Goal: Check status: Check status

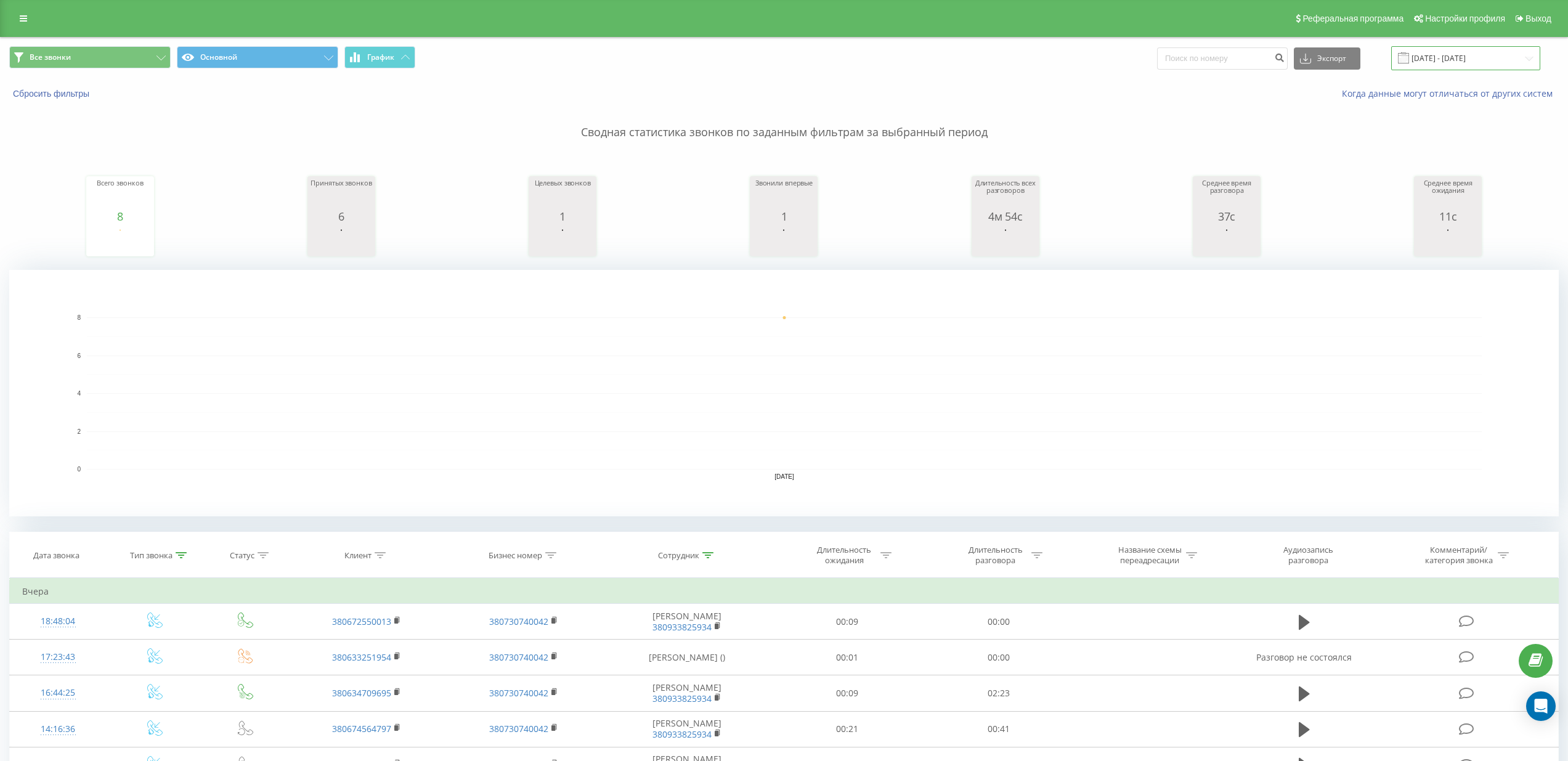
click at [1470, 67] on input "[DATE] - [DATE]" at bounding box center [1465, 58] width 149 height 24
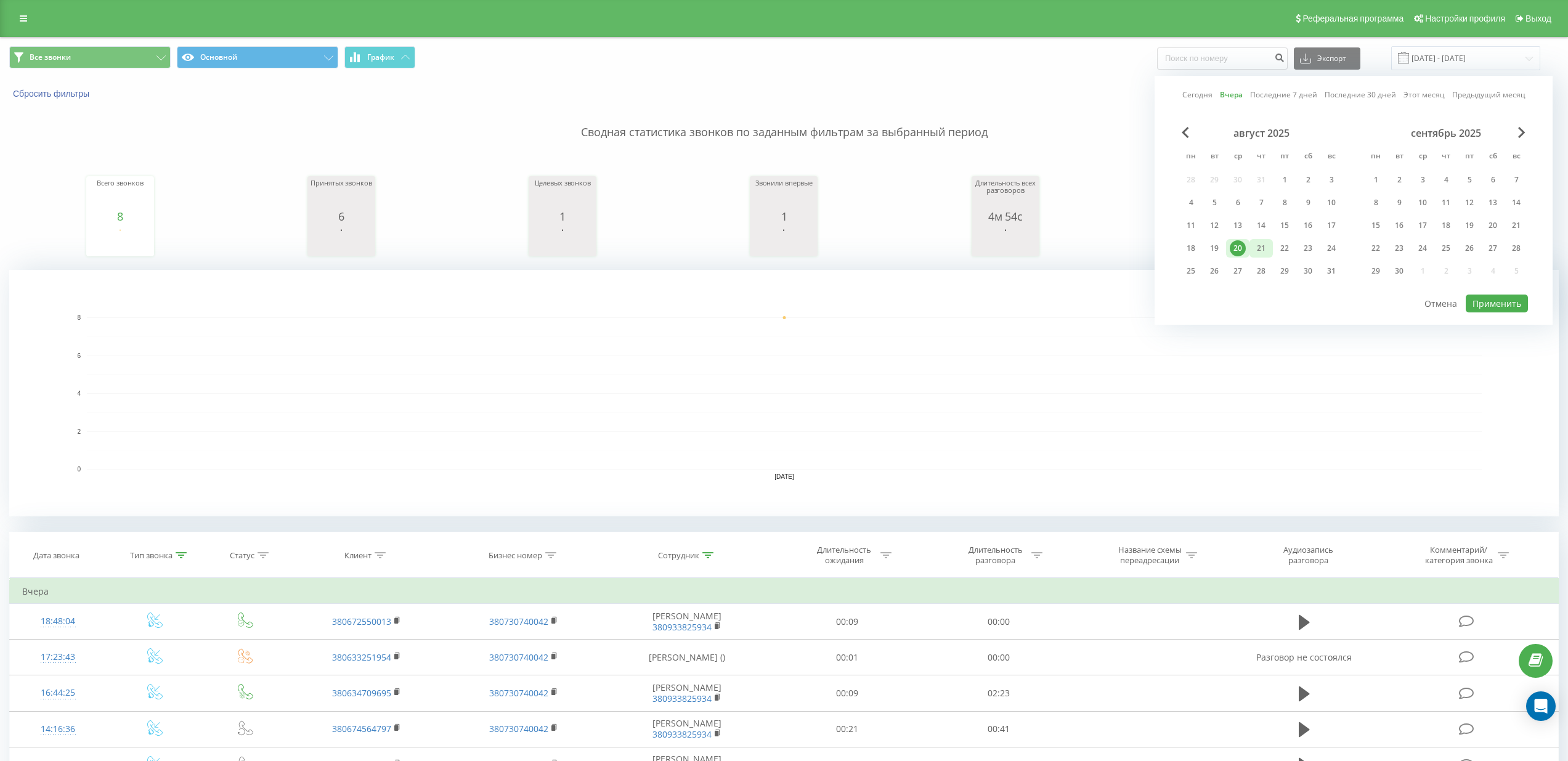
click at [1268, 251] on div "21" at bounding box center [1261, 249] width 16 height 16
click at [1486, 295] on button "Применить" at bounding box center [1497, 303] width 62 height 18
type input "[DATE] - [DATE]"
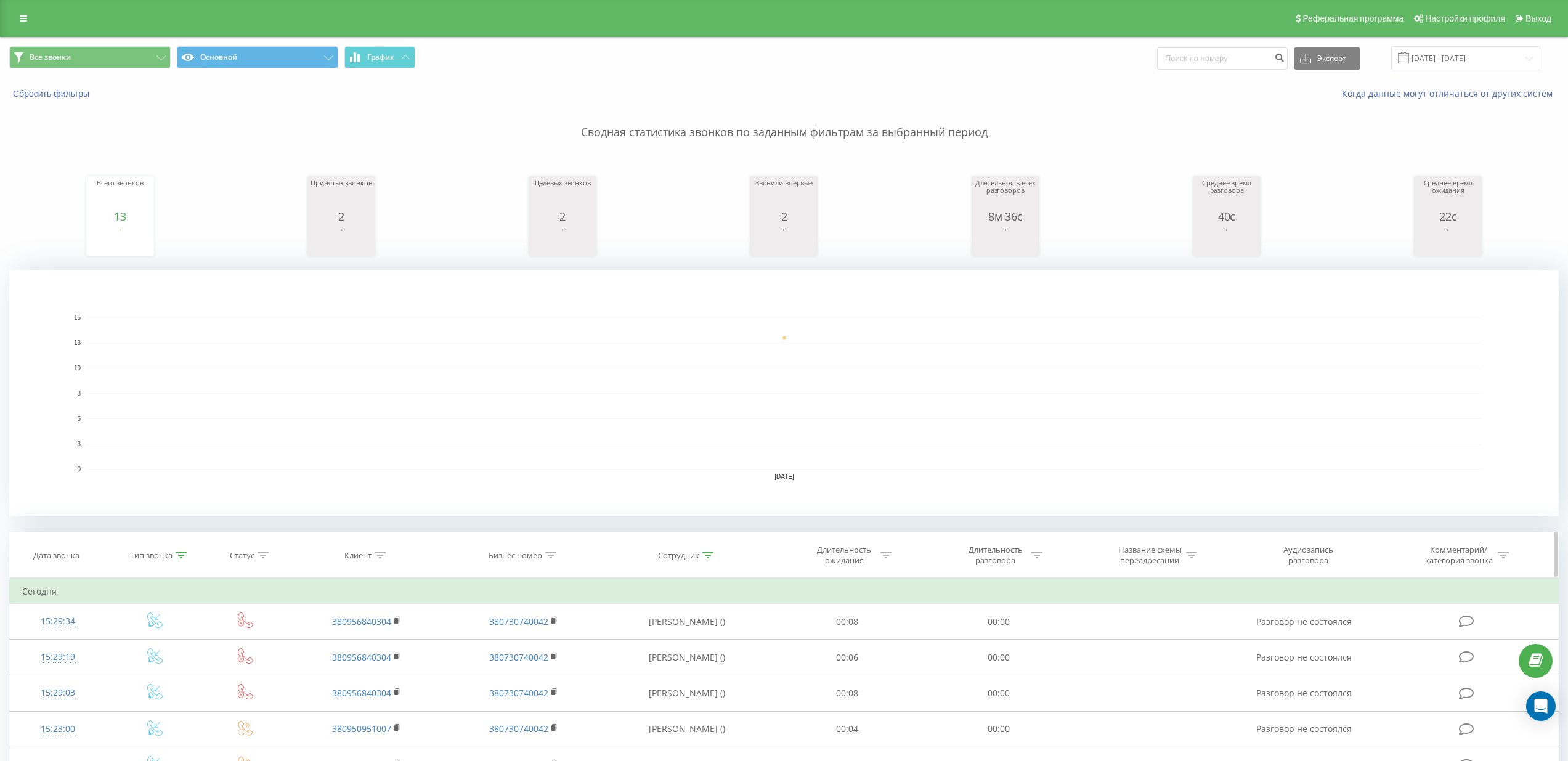
click at [185, 555] on icon at bounding box center [182, 555] width 11 height 6
click at [197, 645] on div "Входящий перехваченный" at bounding box center [154, 644] width 108 height 23
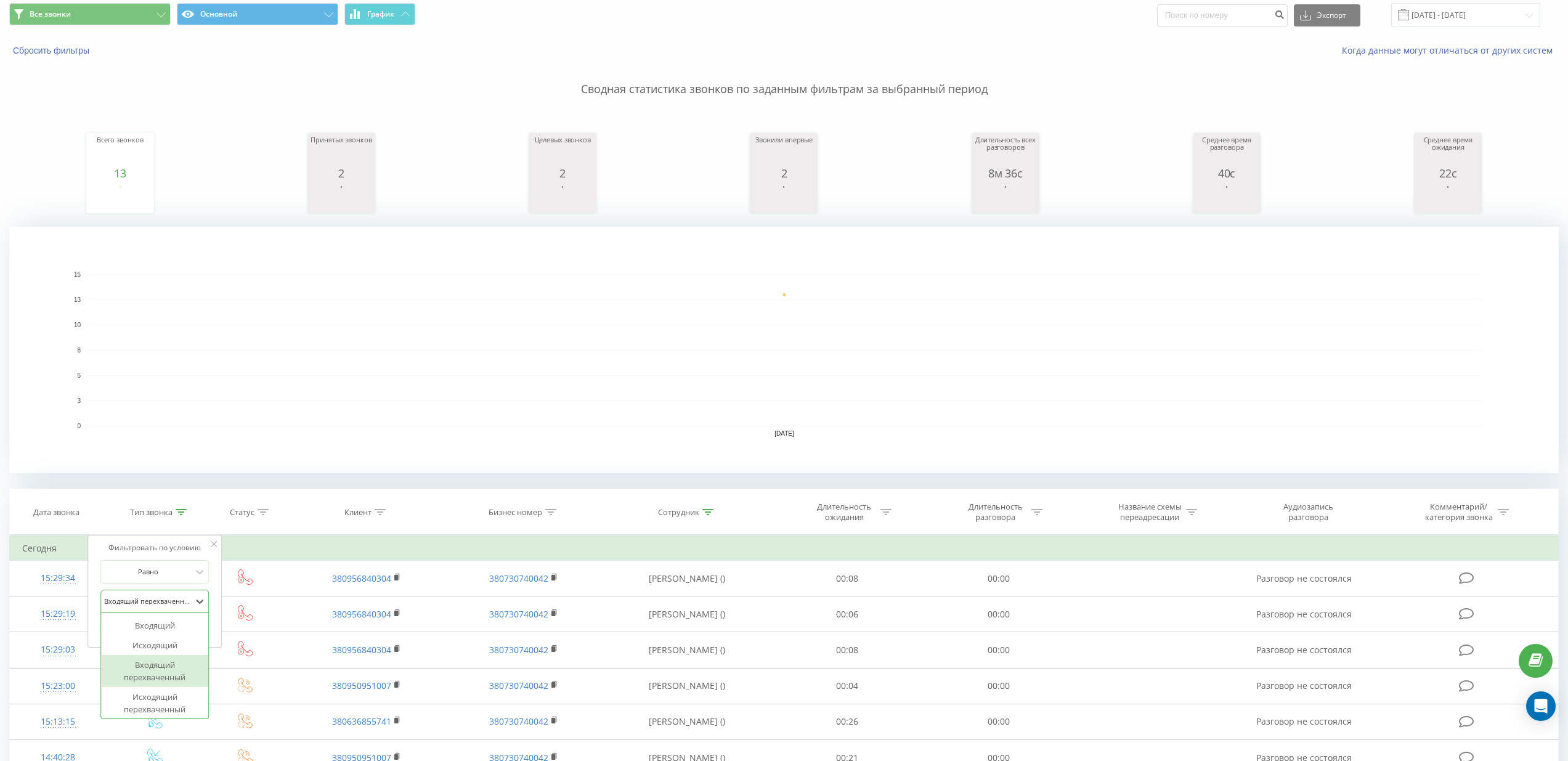
click at [161, 671] on div "Входящий перехваченный" at bounding box center [154, 671] width 107 height 32
click at [179, 579] on div "Равно" at bounding box center [147, 571] width 90 height 19
click at [162, 616] on div "Не равно" at bounding box center [154, 615] width 107 height 19
click at [173, 575] on div at bounding box center [148, 571] width 87 height 12
click at [168, 595] on div "Равно" at bounding box center [154, 596] width 107 height 19
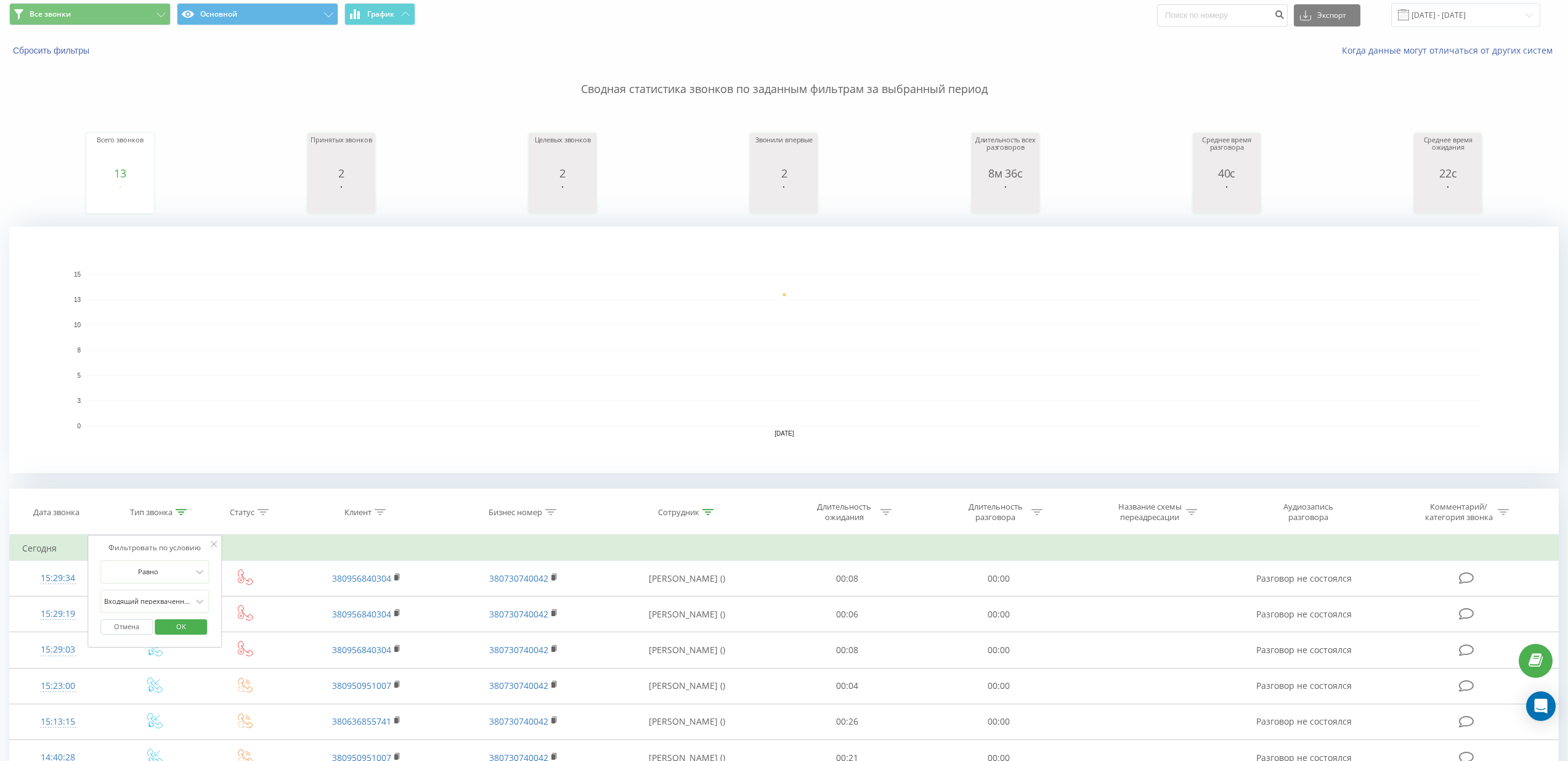
click at [132, 629] on button "Отмена" at bounding box center [126, 626] width 52 height 15
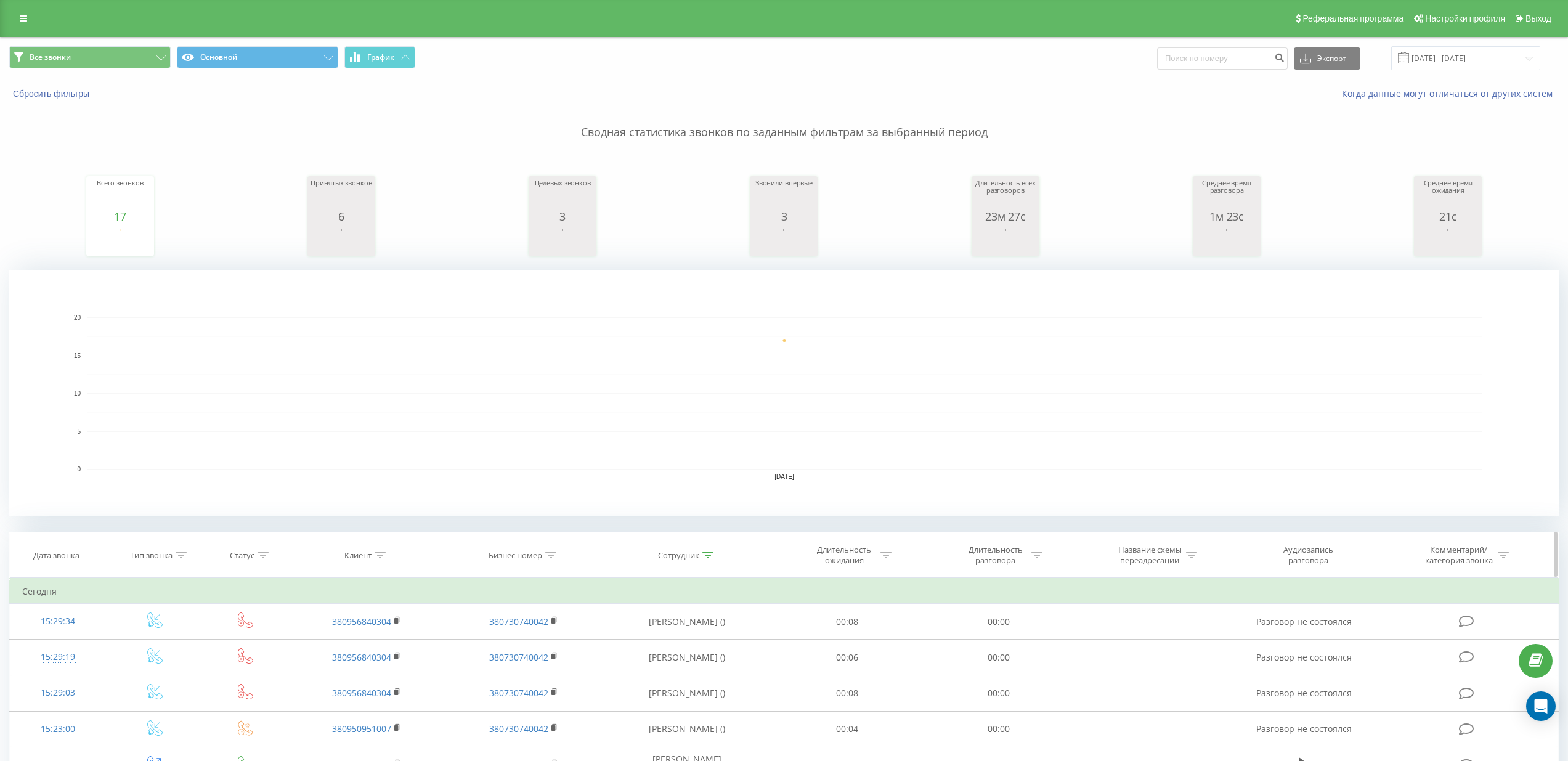
click at [708, 557] on icon at bounding box center [708, 555] width 11 height 6
drag, startPoint x: 723, startPoint y: 647, endPoint x: 638, endPoint y: 642, distance: 85.1
click at [638, 642] on input "[PERSON_NAME]" at bounding box center [687, 643] width 108 height 22
type input "Дима [PERSON_NAME]"
click at [715, 667] on span "OK" at bounding box center [713, 667] width 35 height 19
